Goal: Information Seeking & Learning: Learn about a topic

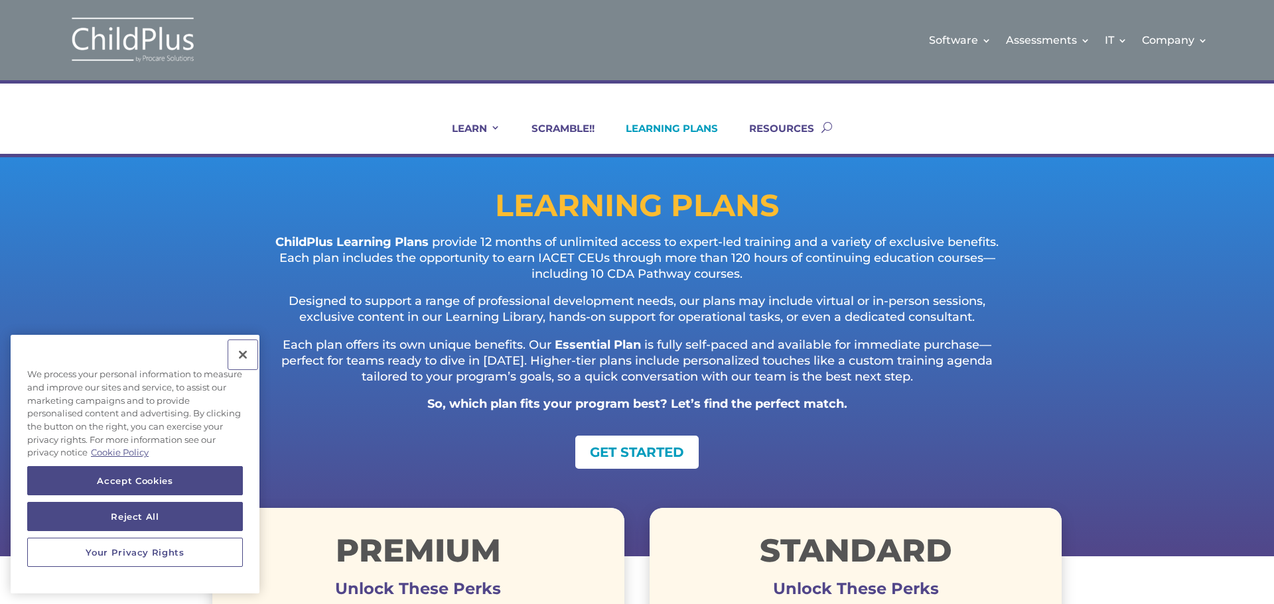
click at [241, 353] on button "Close" at bounding box center [242, 354] width 29 height 29
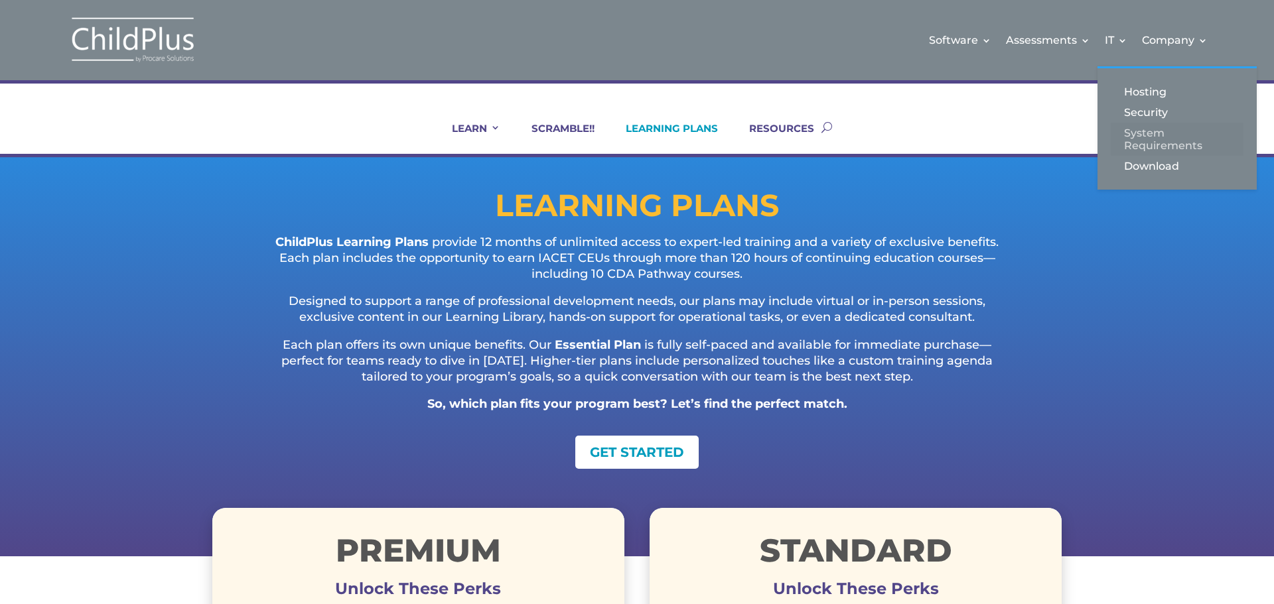
click at [1141, 129] on link "System Requirements" at bounding box center [1176, 139] width 133 height 33
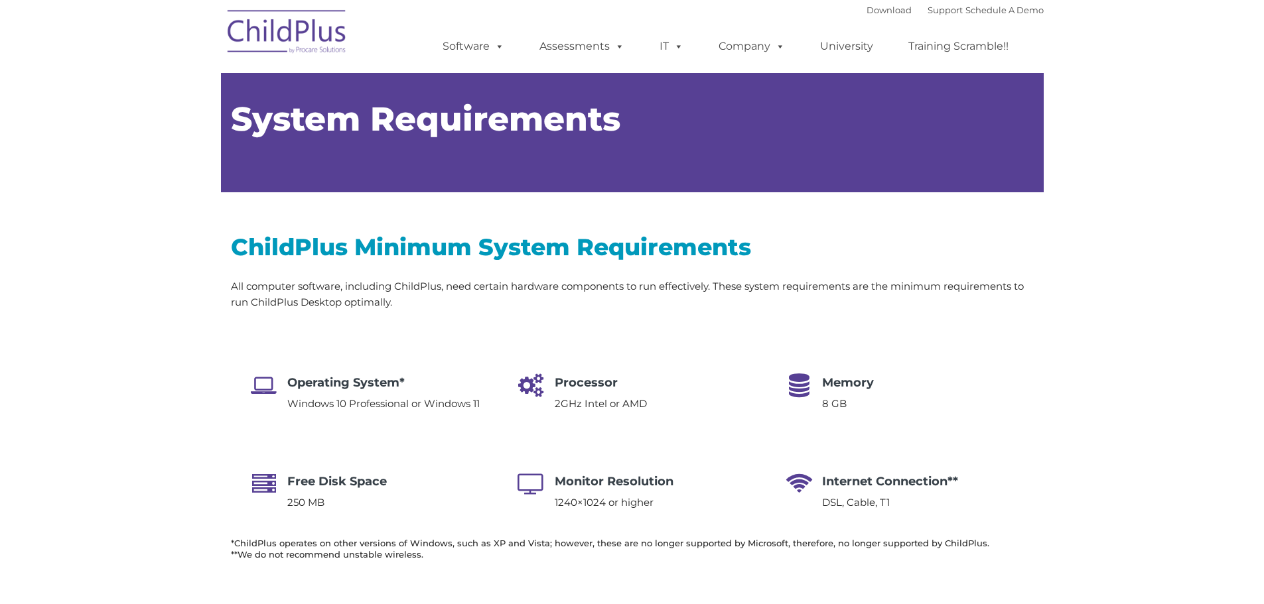
type input ""
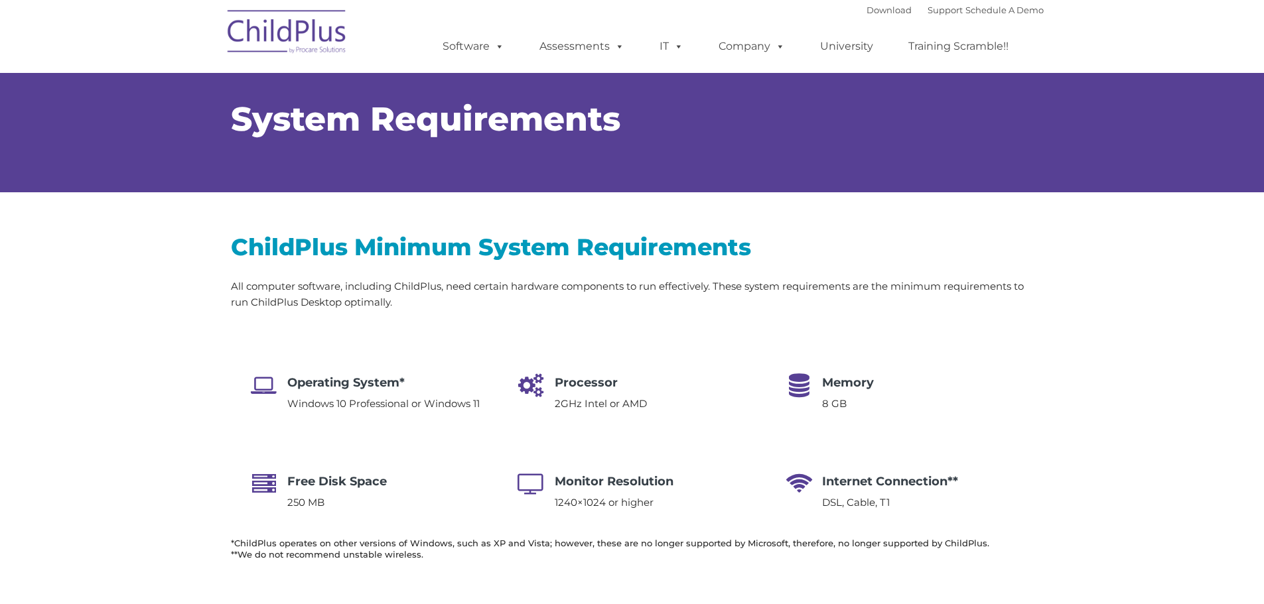
select select "MEDIUM"
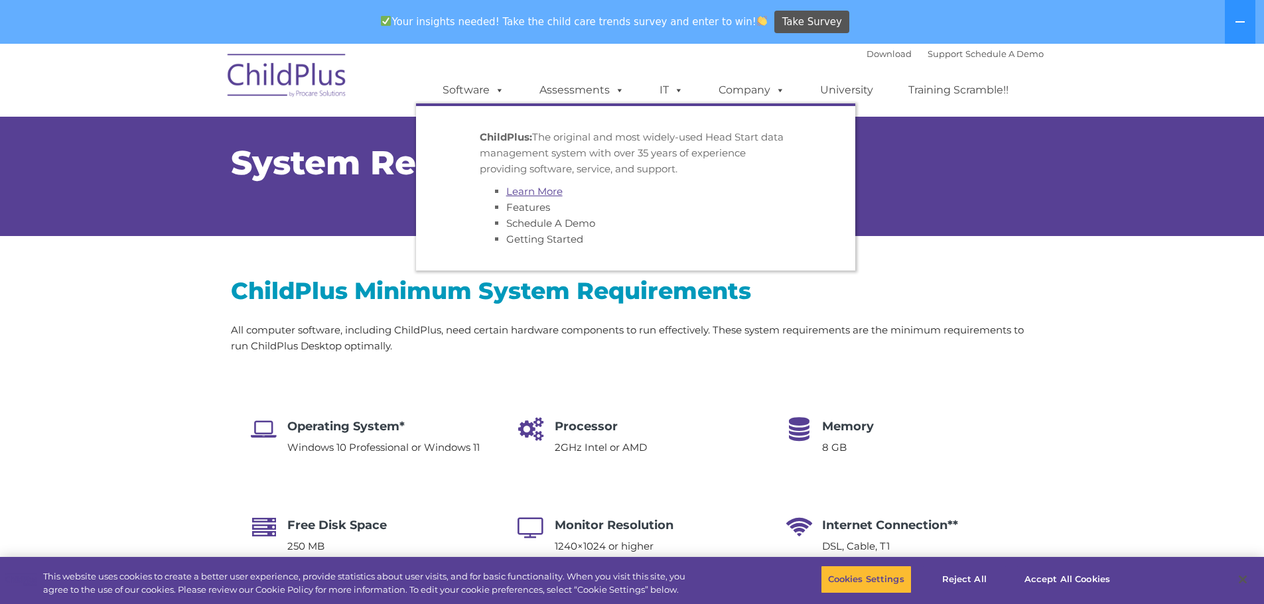
click at [528, 190] on link "Learn More" at bounding box center [534, 191] width 56 height 13
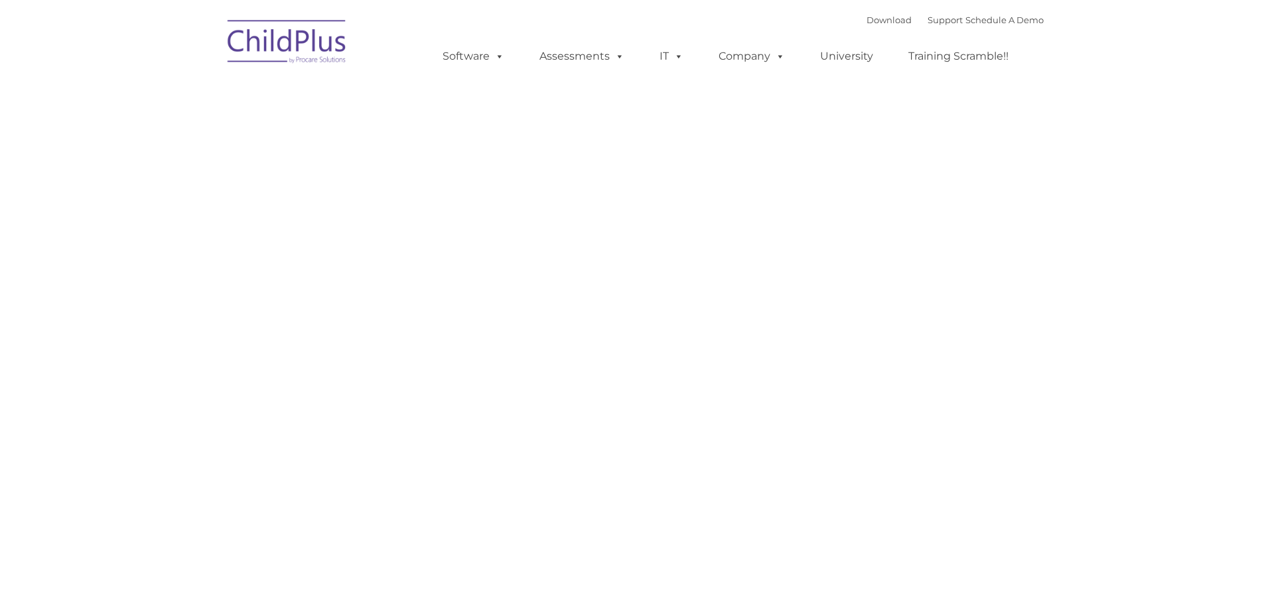
type input ""
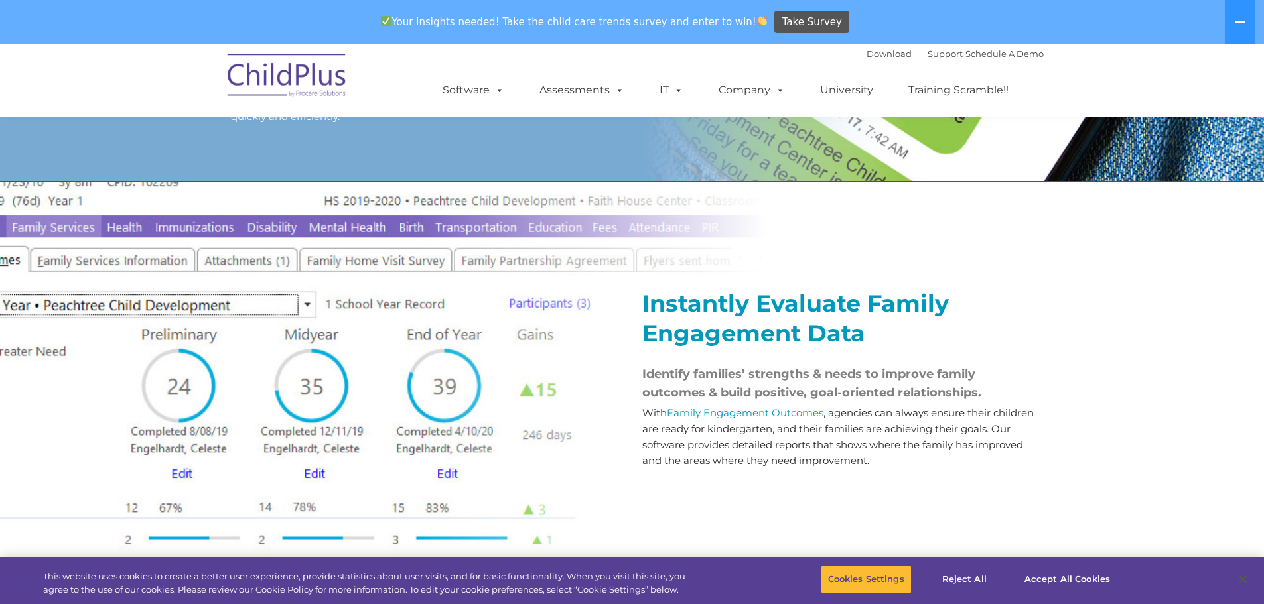
scroll to position [1439, 0]
